Goal: Check status: Check status

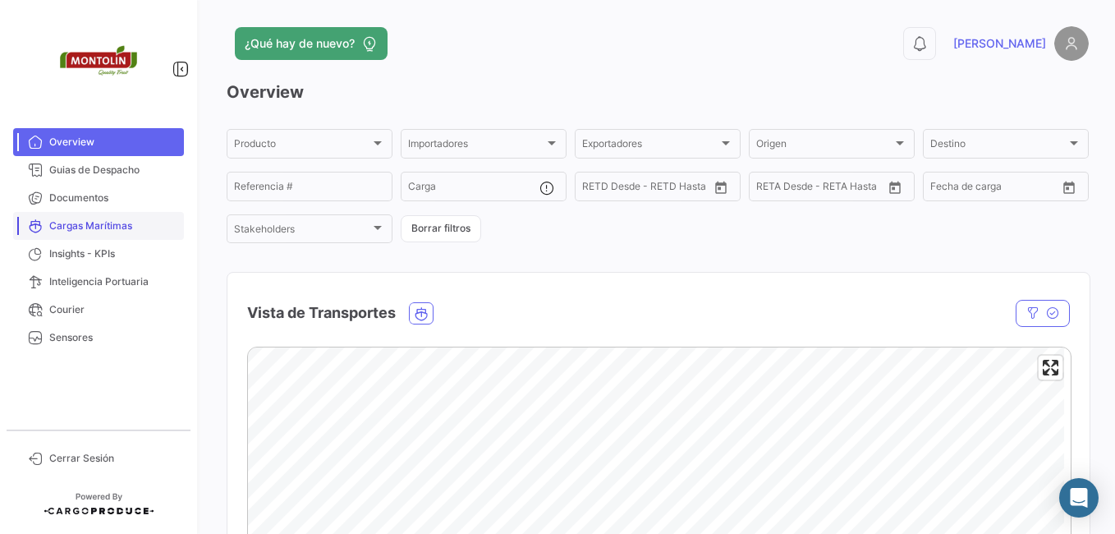
click at [118, 232] on span "Cargas Marítimas" at bounding box center [113, 225] width 128 height 15
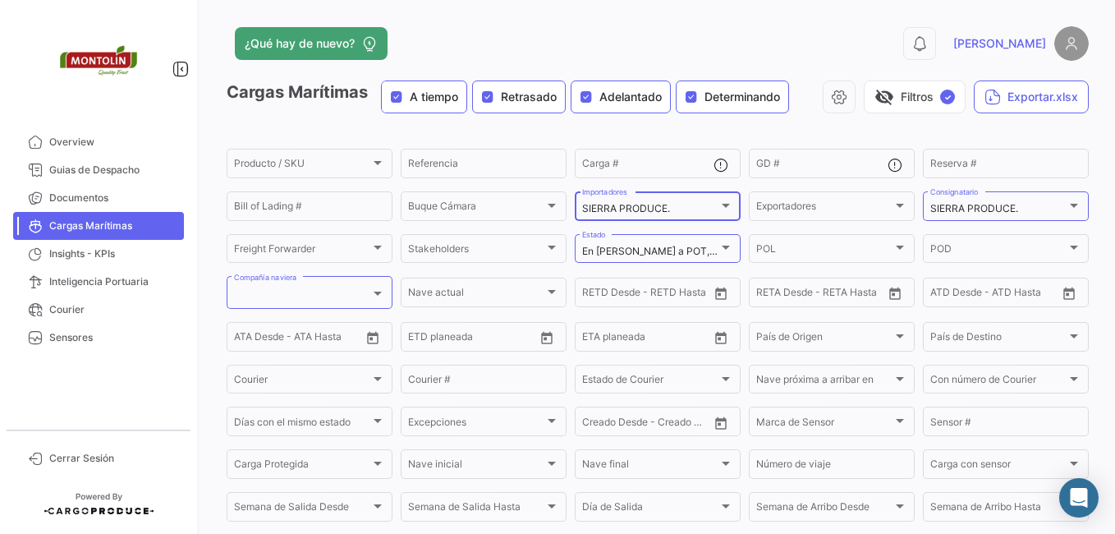
click at [719, 208] on div at bounding box center [726, 205] width 15 height 13
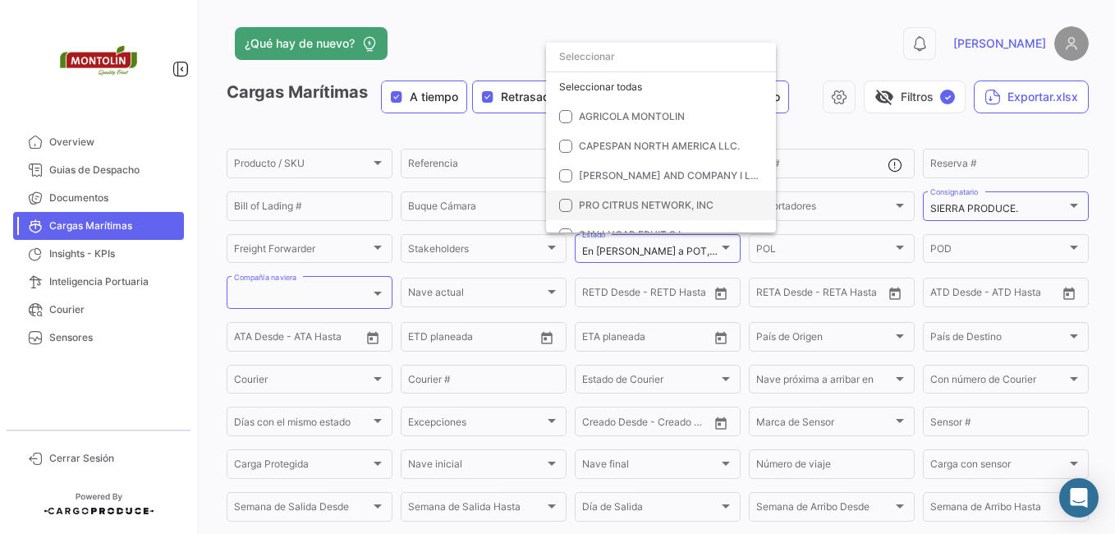
scroll to position [47, 0]
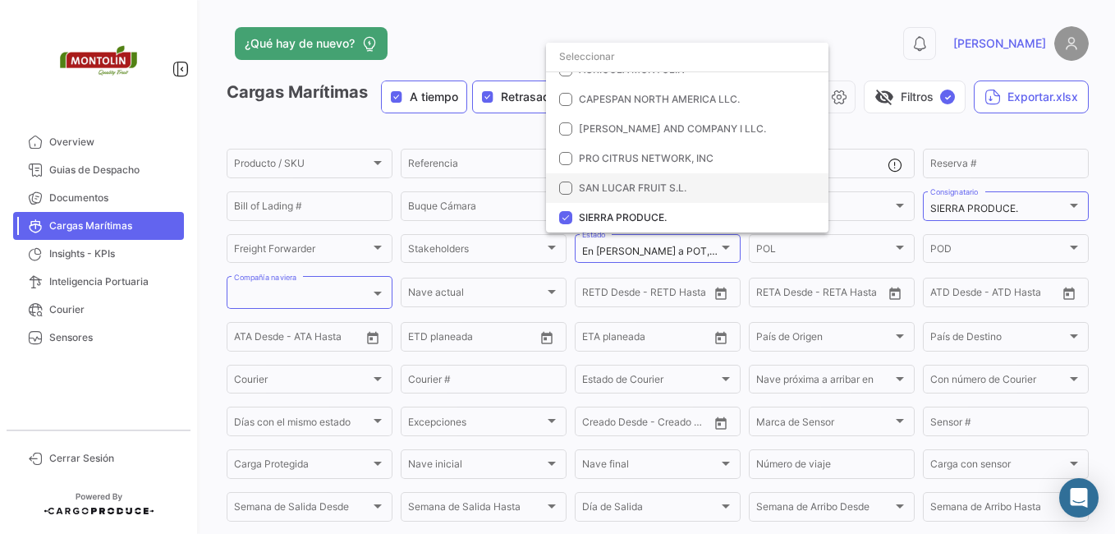
click at [569, 187] on mat-pseudo-checkbox at bounding box center [565, 188] width 13 height 13
click at [563, 214] on mat-pseudo-checkbox at bounding box center [565, 217] width 13 height 13
click at [1049, 208] on div at bounding box center [557, 267] width 1115 height 534
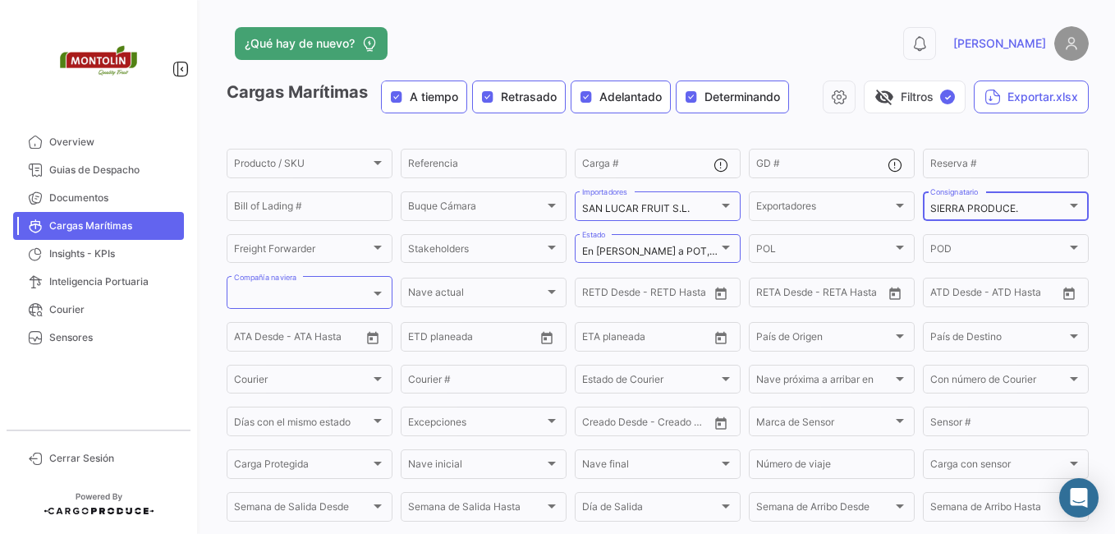
click at [963, 212] on mat-select-trigger "SIERRA PRODUCE." at bounding box center [975, 208] width 88 height 12
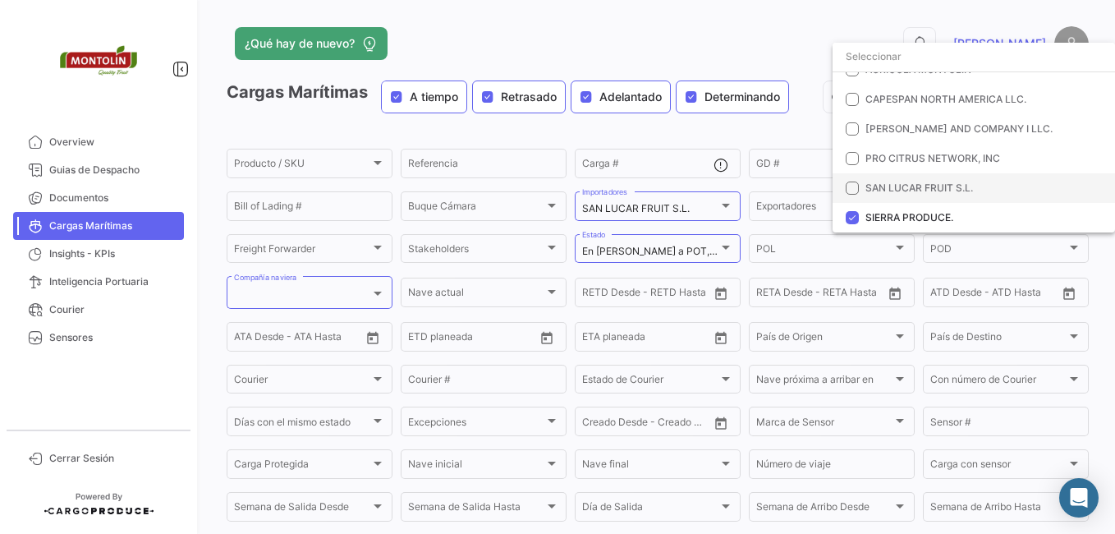
click at [850, 182] on mat-pseudo-checkbox at bounding box center [852, 188] width 13 height 13
click at [849, 214] on mat-pseudo-checkbox at bounding box center [852, 217] width 13 height 13
click at [678, 28] on div at bounding box center [557, 267] width 1115 height 534
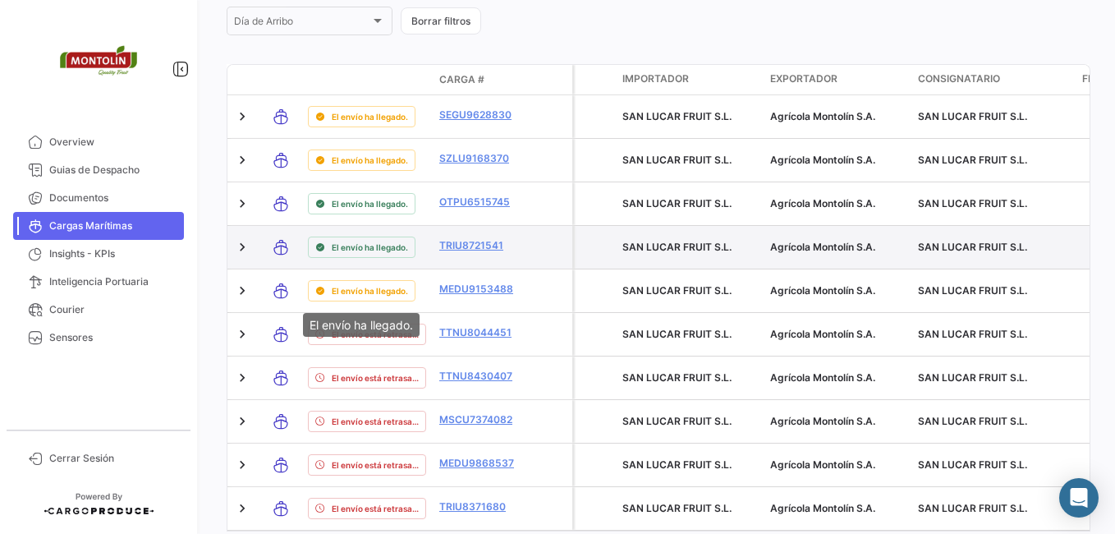
scroll to position [491, 0]
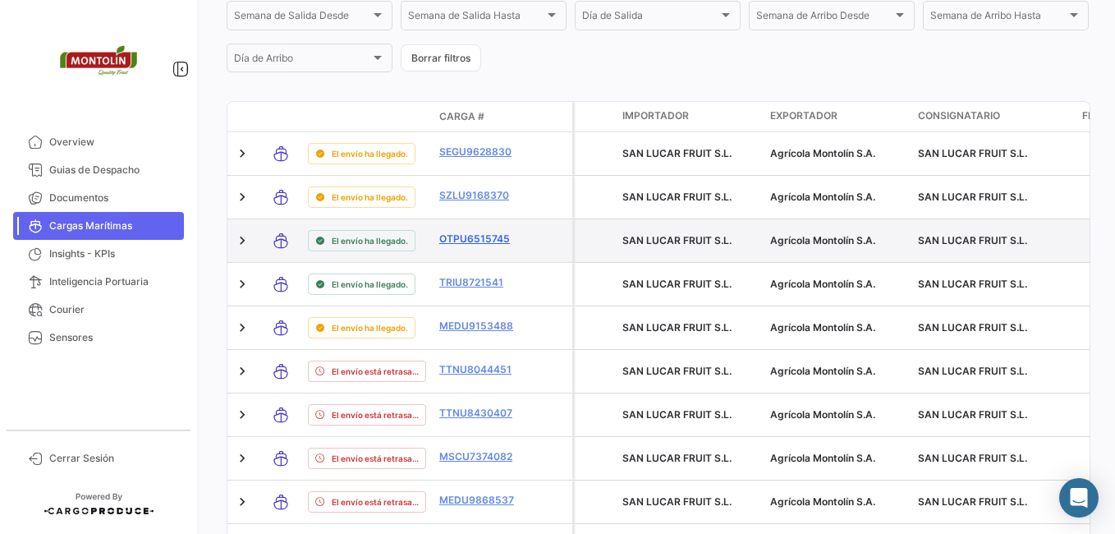
click at [476, 241] on link "OTPU6515745" at bounding box center [481, 239] width 85 height 15
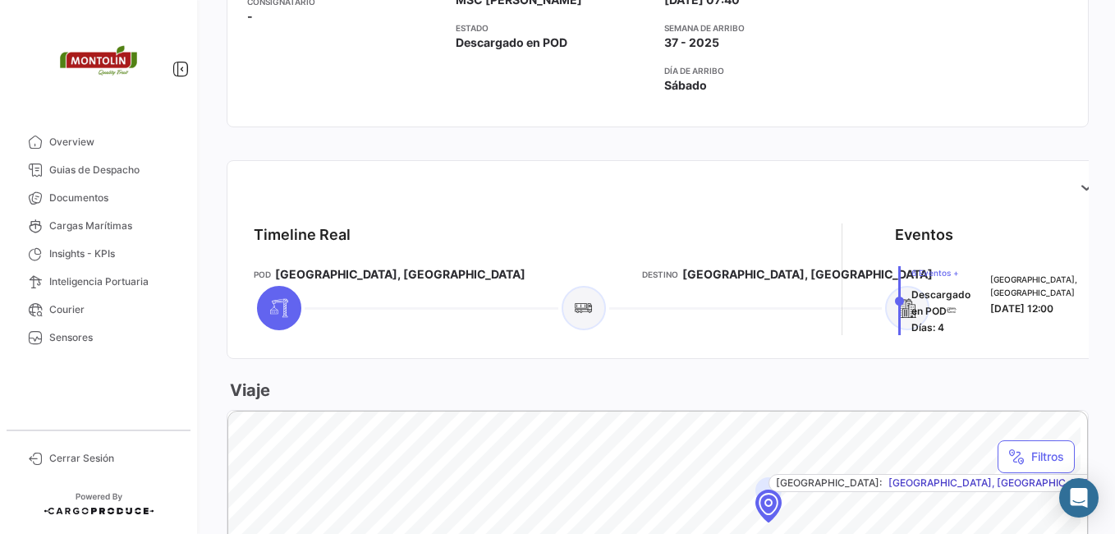
scroll to position [493, 0]
click at [1078, 177] on icon at bounding box center [1086, 185] width 16 height 16
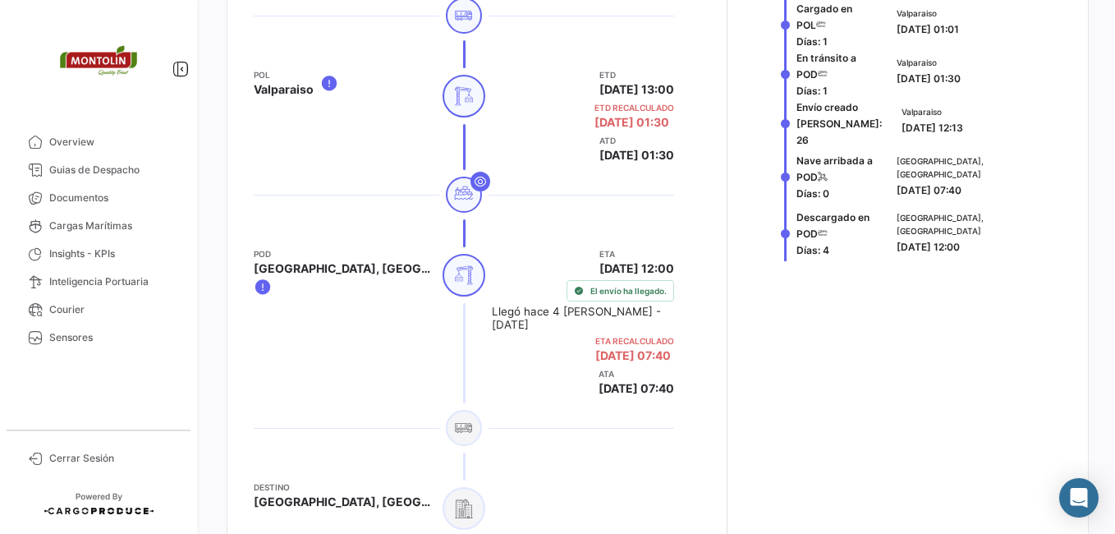
scroll to position [821, 0]
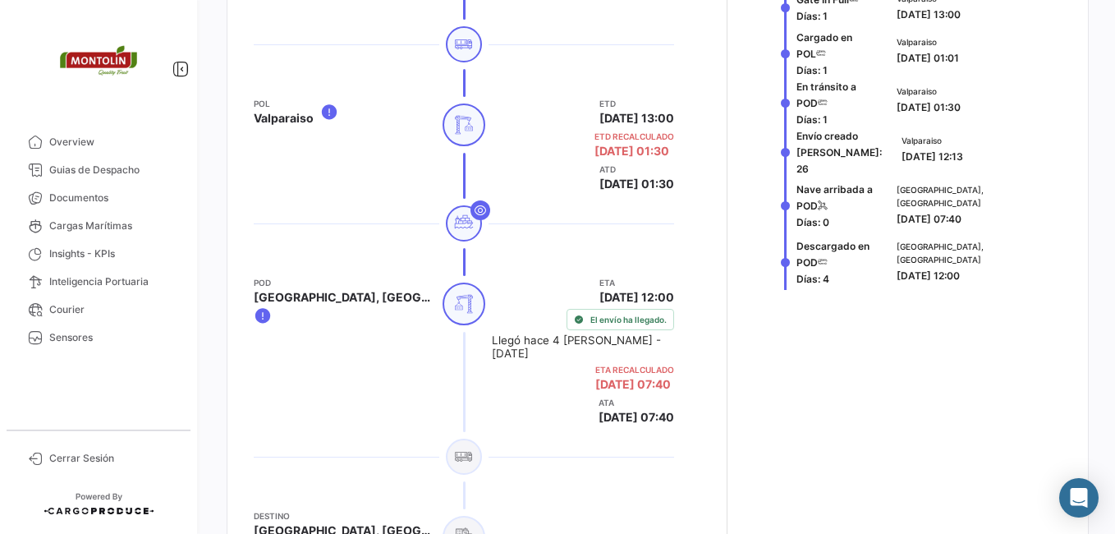
drag, startPoint x: 977, startPoint y: 246, endPoint x: 874, endPoint y: 246, distance: 102.7
click at [874, 246] on div "Descargado en POD [PERSON_NAME]: 4 [GEOGRAPHIC_DATA], [GEOGRAPHIC_DATA] [DATE] …" at bounding box center [921, 261] width 282 height 57
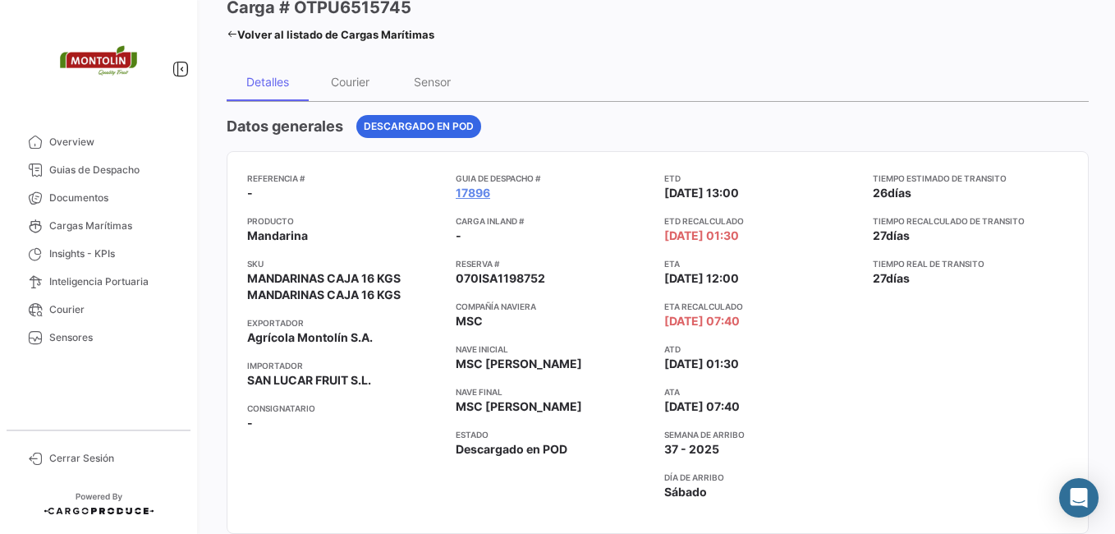
scroll to position [0, 0]
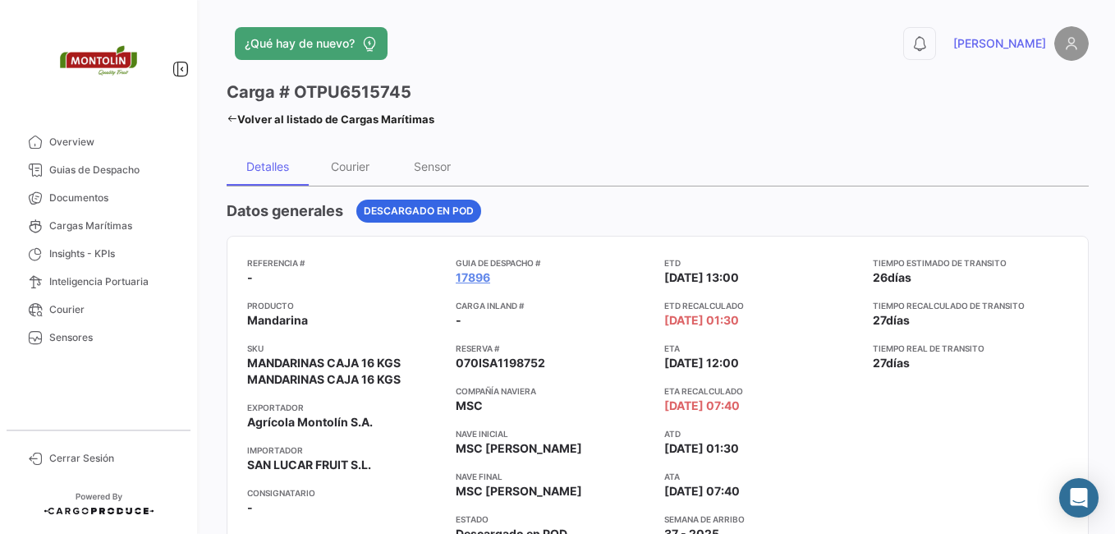
click at [228, 116] on icon at bounding box center [232, 118] width 11 height 11
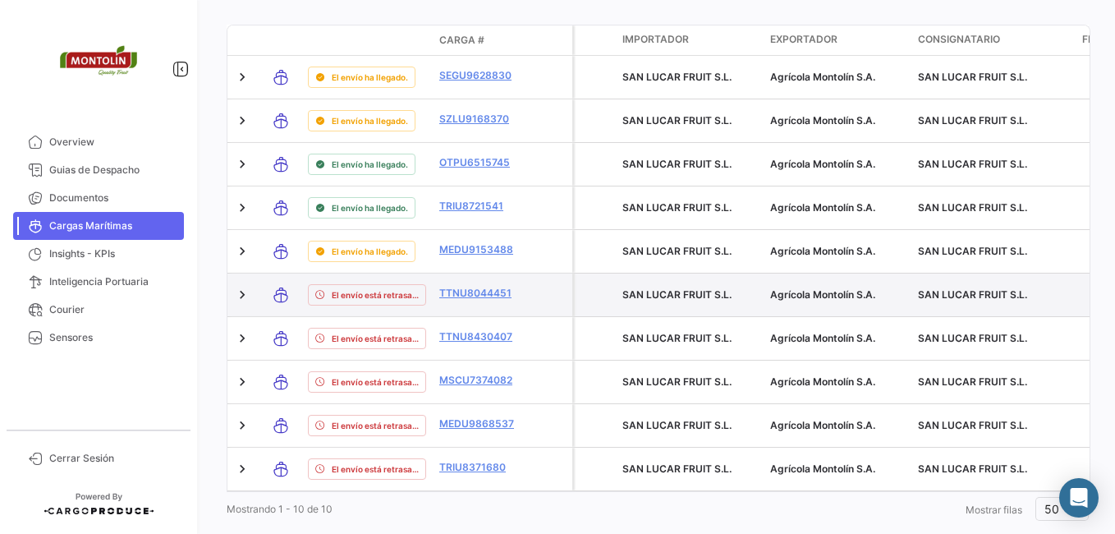
scroll to position [573, 0]
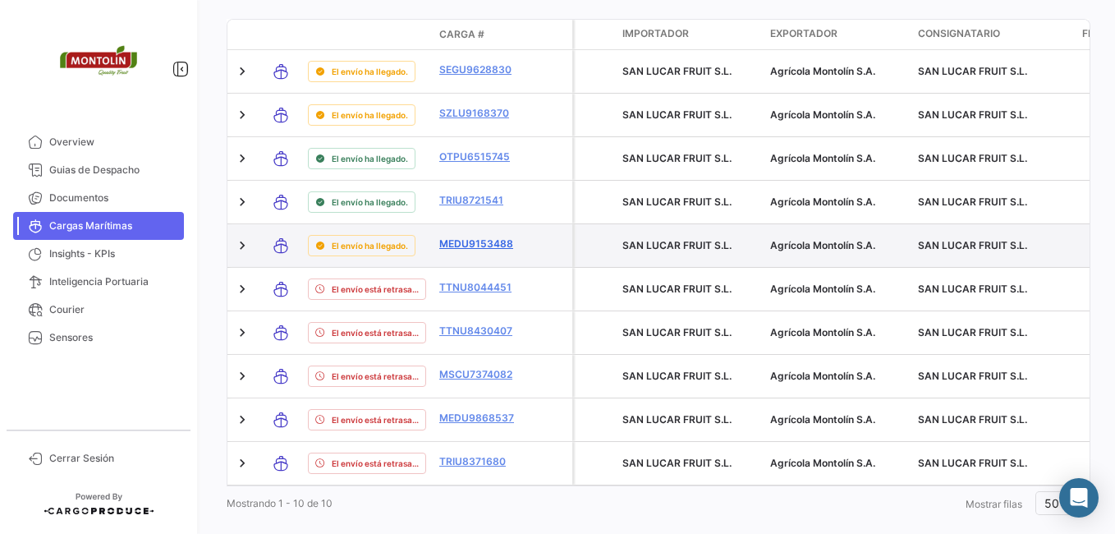
click at [476, 247] on link "MEDU9153488" at bounding box center [481, 244] width 85 height 15
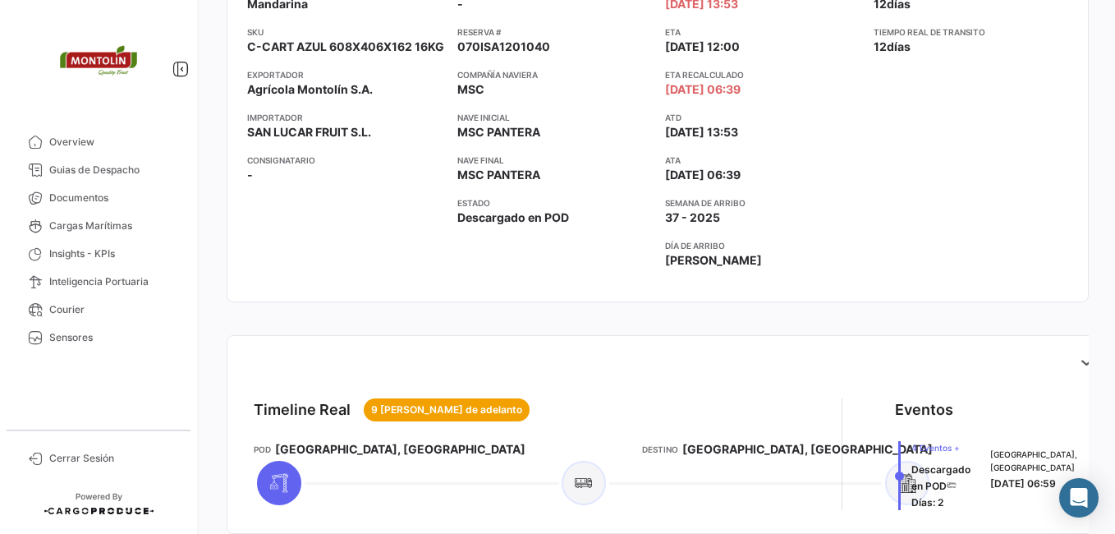
scroll to position [411, 0]
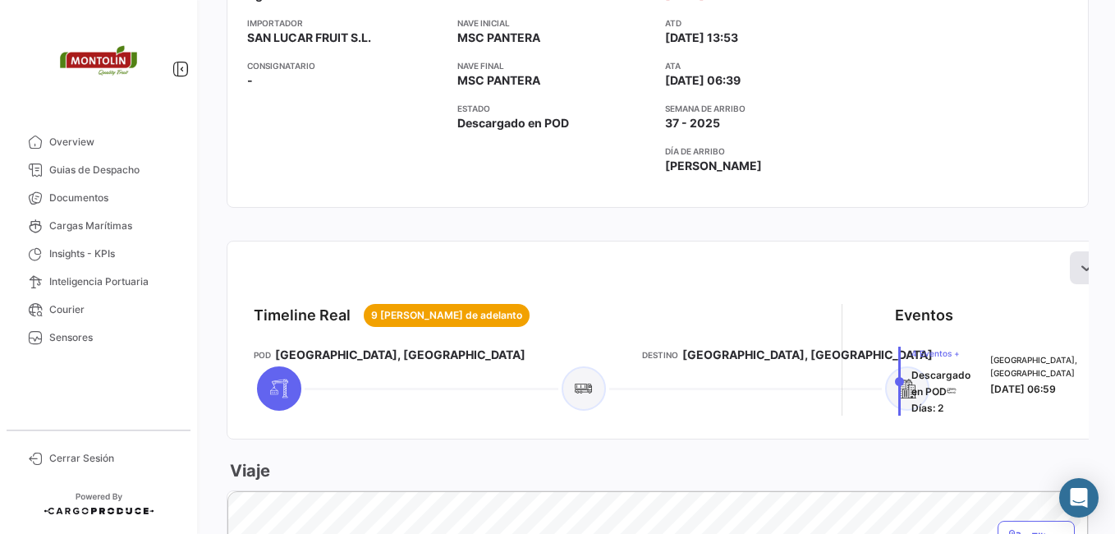
click at [1078, 264] on icon at bounding box center [1086, 268] width 16 height 16
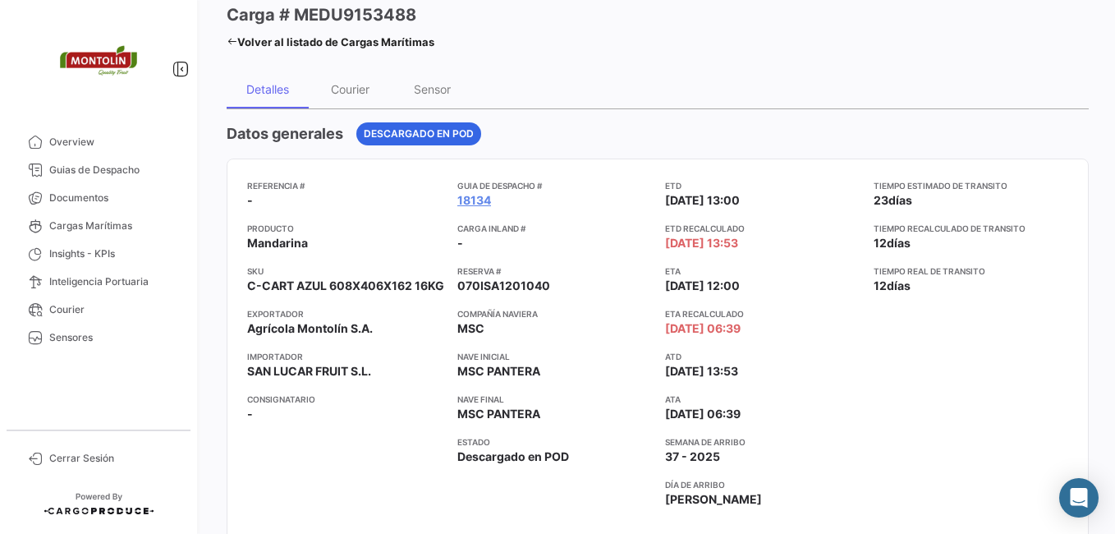
scroll to position [0, 0]
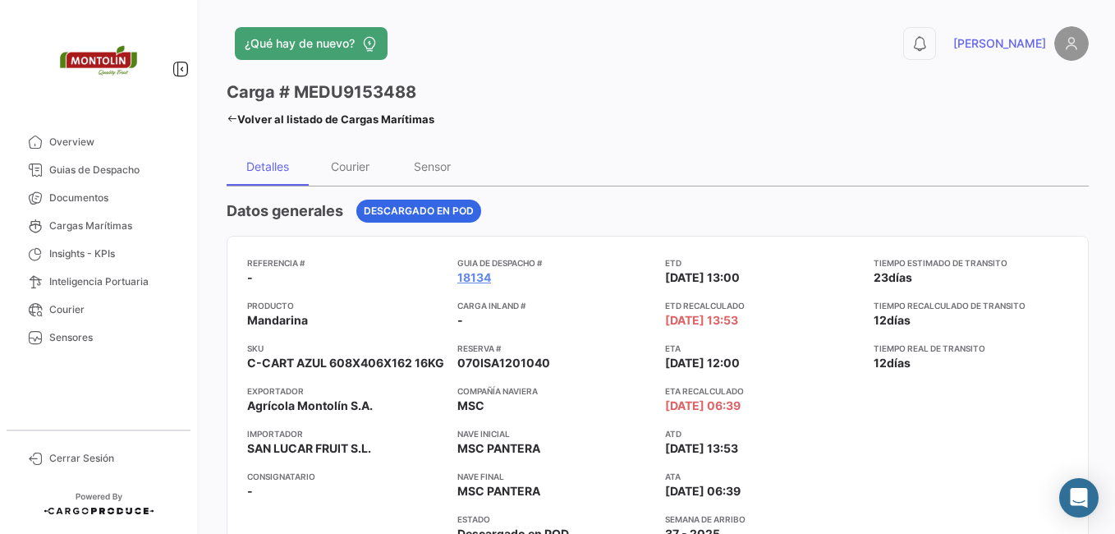
click at [230, 117] on icon at bounding box center [232, 118] width 11 height 11
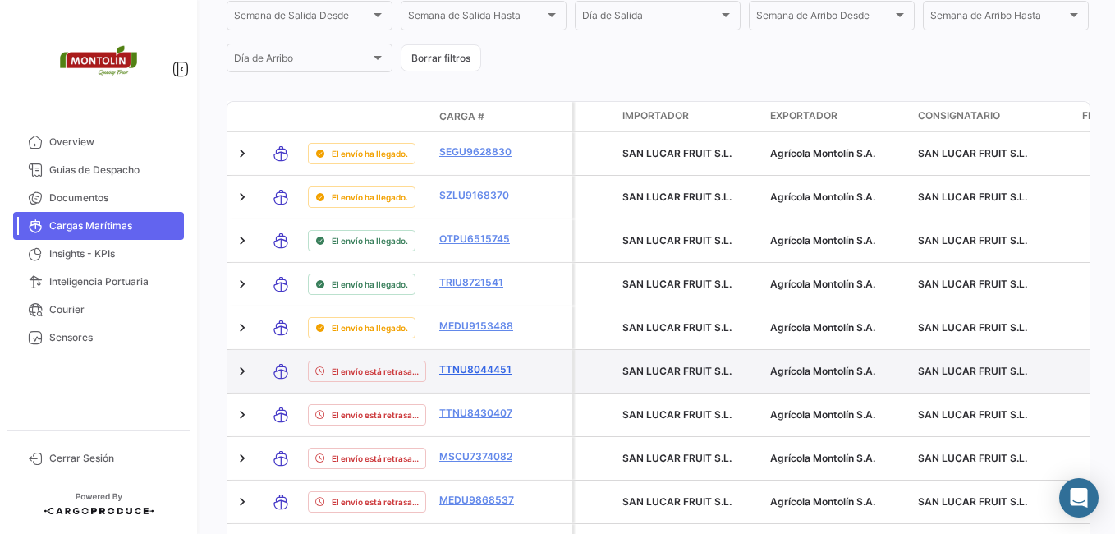
scroll to position [573, 0]
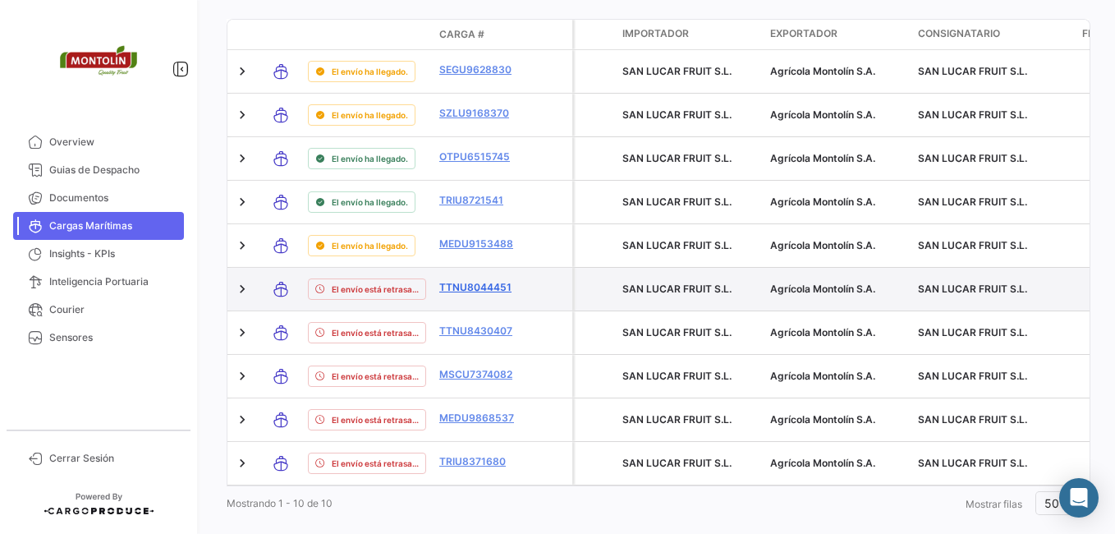
click at [490, 288] on link "TTNU8044451" at bounding box center [481, 287] width 85 height 15
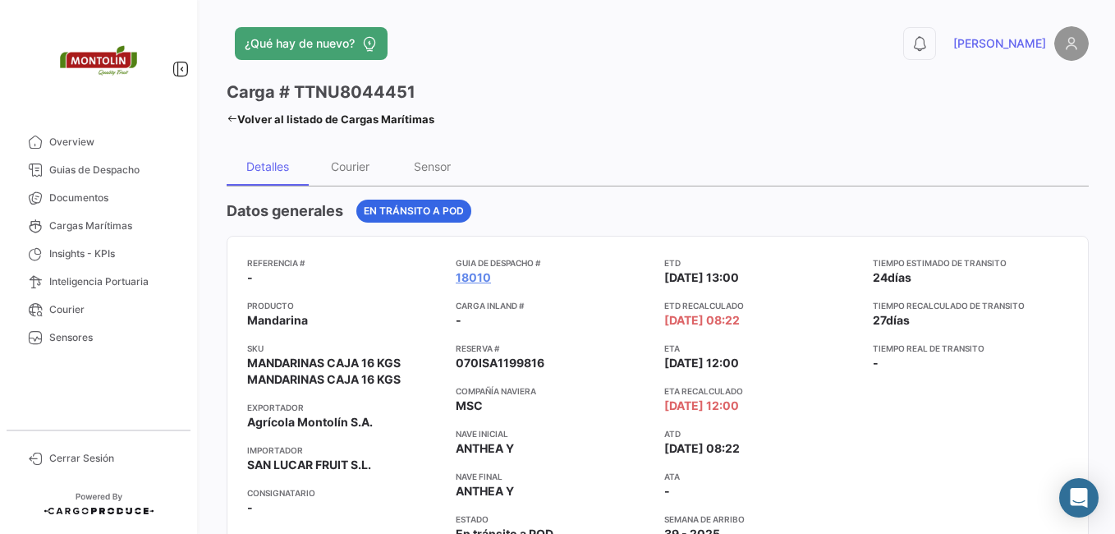
click at [232, 116] on icon at bounding box center [232, 118] width 11 height 11
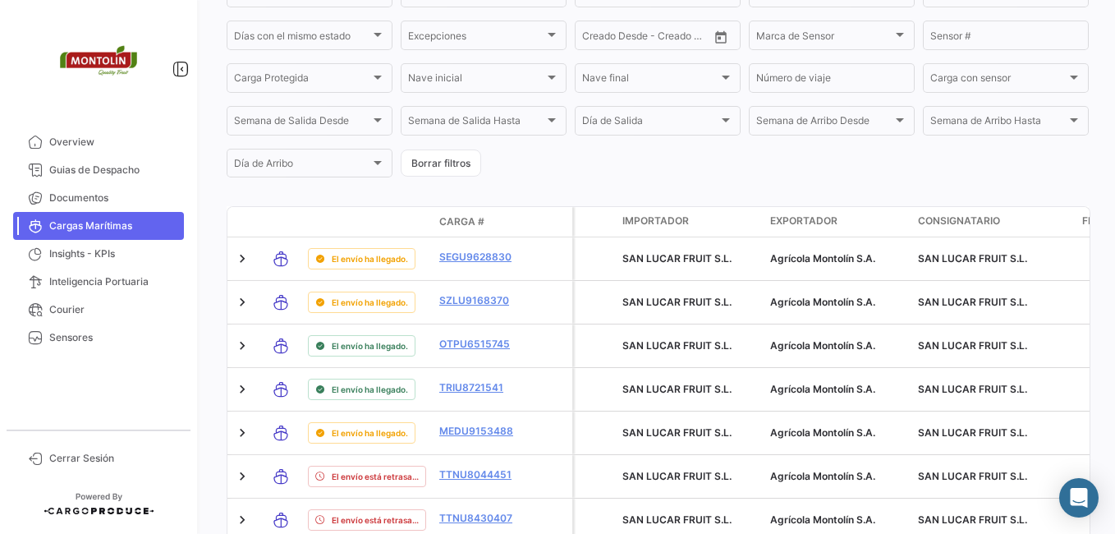
scroll to position [575, 0]
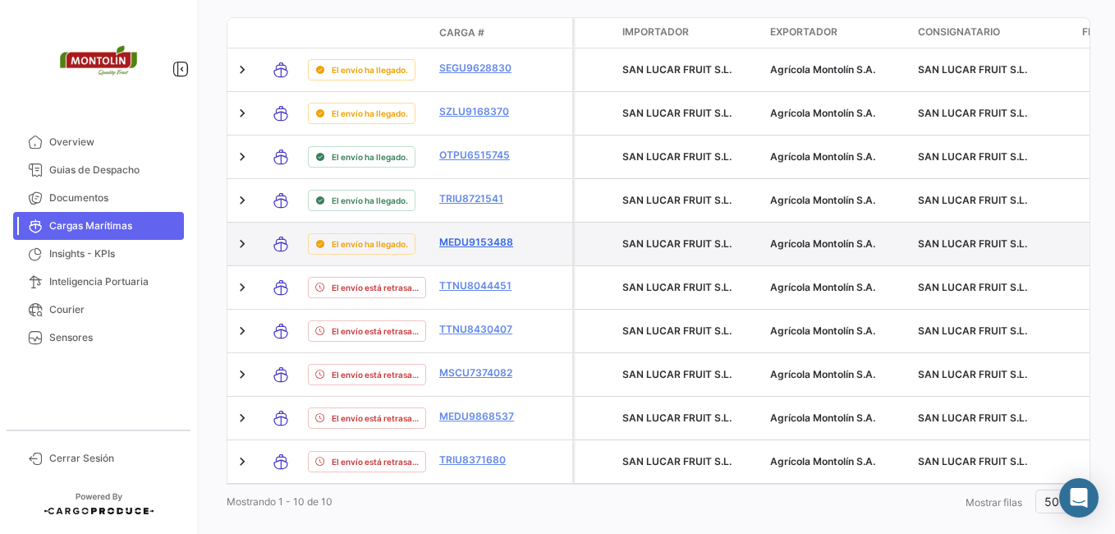
click at [463, 243] on link "MEDU9153488" at bounding box center [481, 242] width 85 height 15
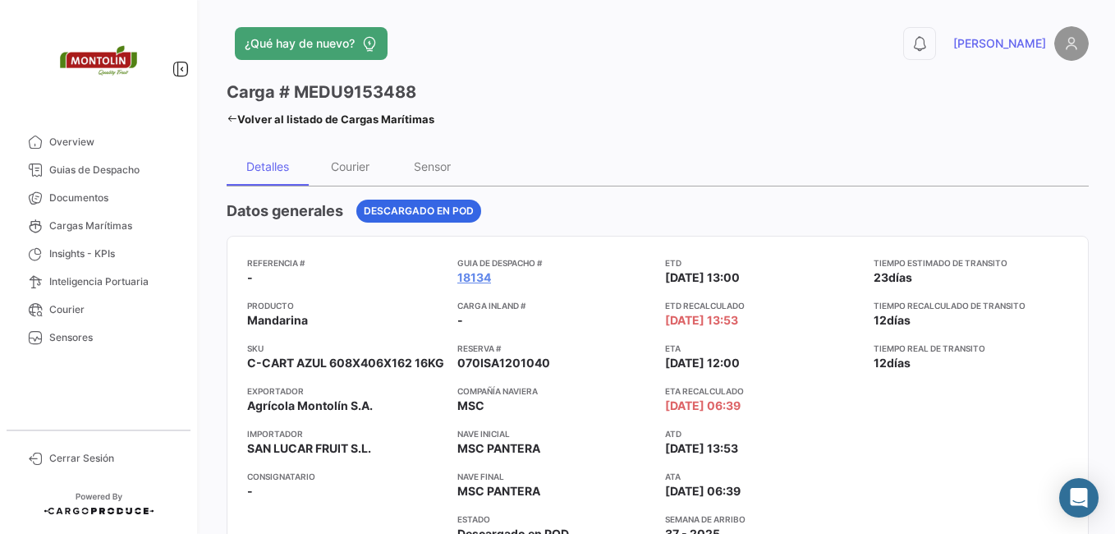
click at [228, 118] on icon at bounding box center [232, 118] width 11 height 11
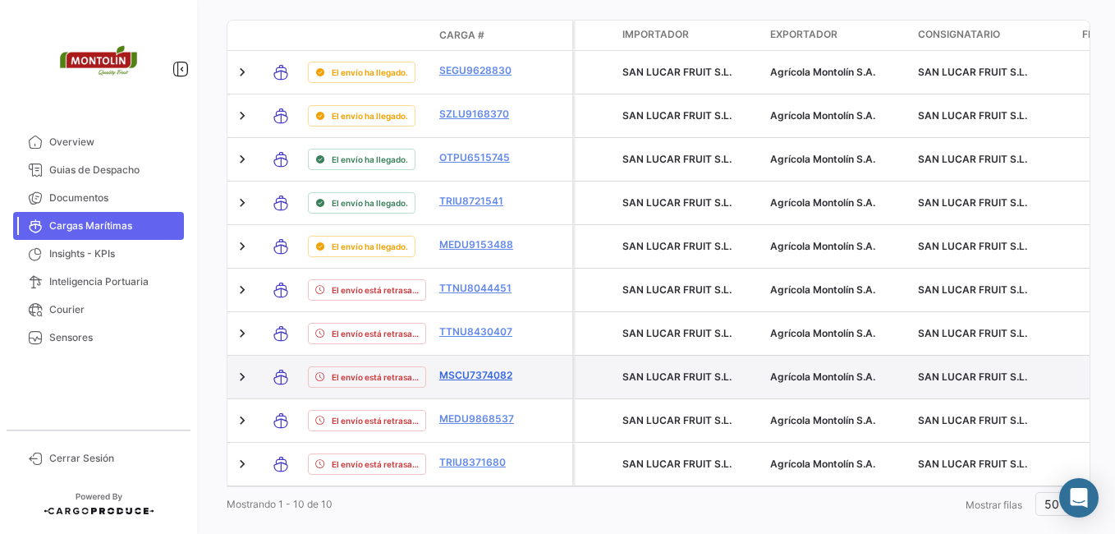
scroll to position [573, 0]
